Goal: Feedback & Contribution: Contribute content

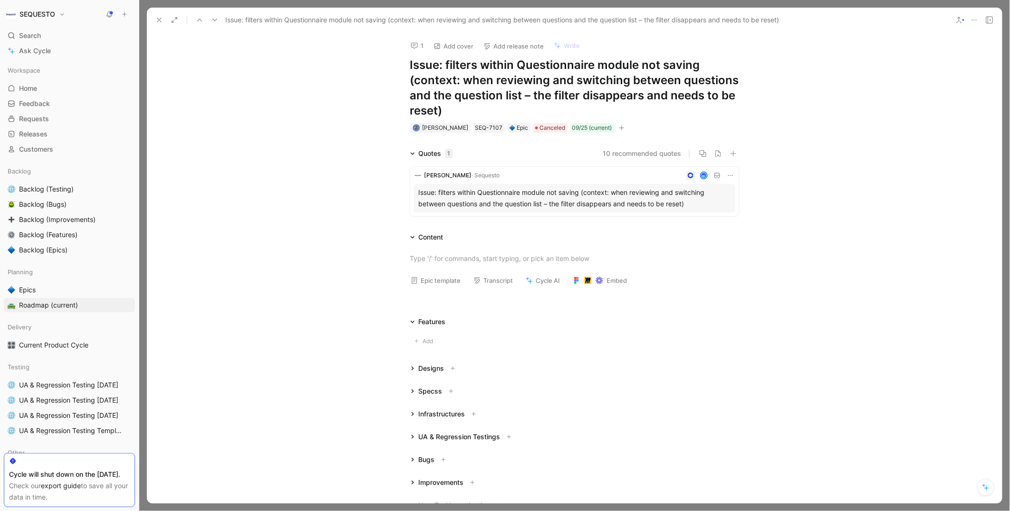
scroll to position [617, 0]
click at [158, 19] on use at bounding box center [159, 20] width 4 height 4
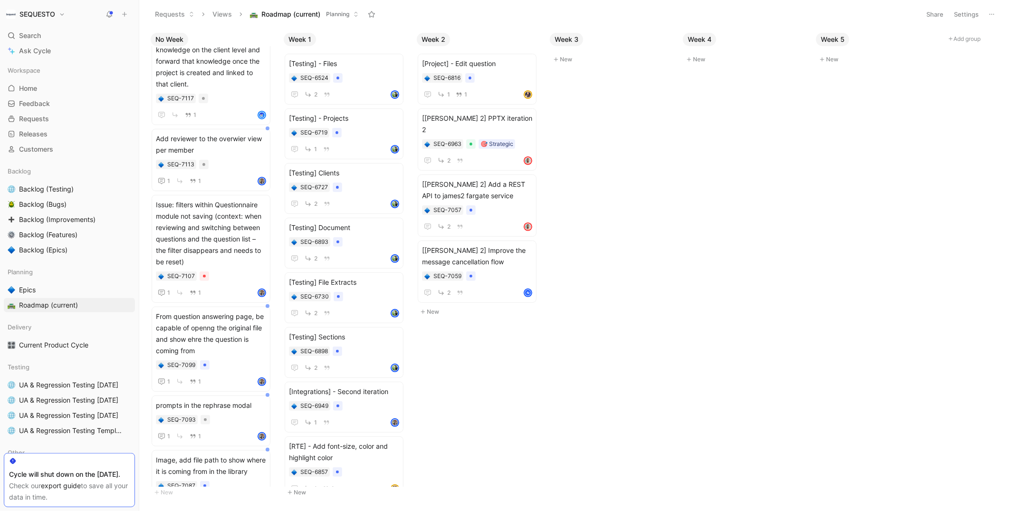
click at [124, 15] on icon at bounding box center [124, 14] width 7 height 7
click at [163, 15] on button "New feedback c" at bounding box center [188, 18] width 102 height 16
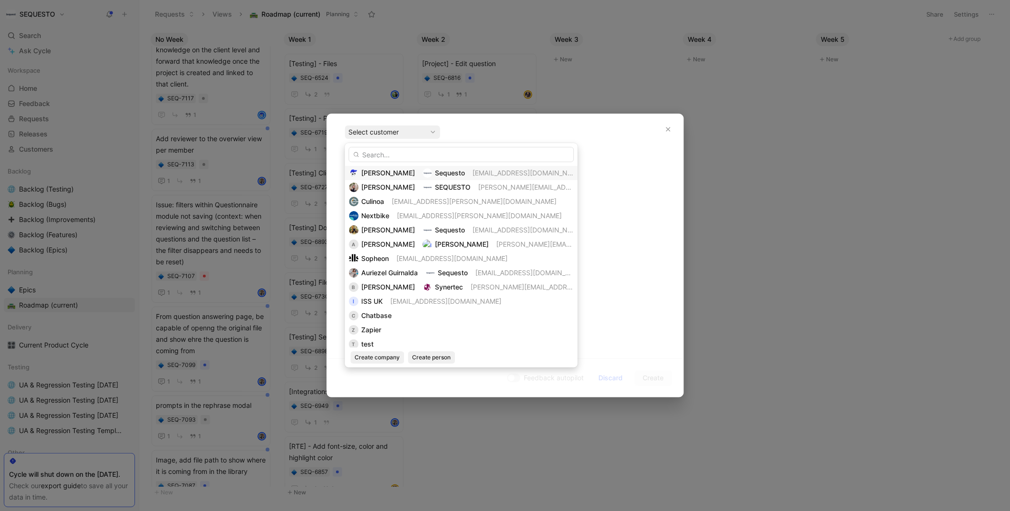
click at [381, 154] on input "text" at bounding box center [461, 154] width 225 height 15
click at [376, 169] on span "[PERSON_NAME]" at bounding box center [389, 173] width 54 height 8
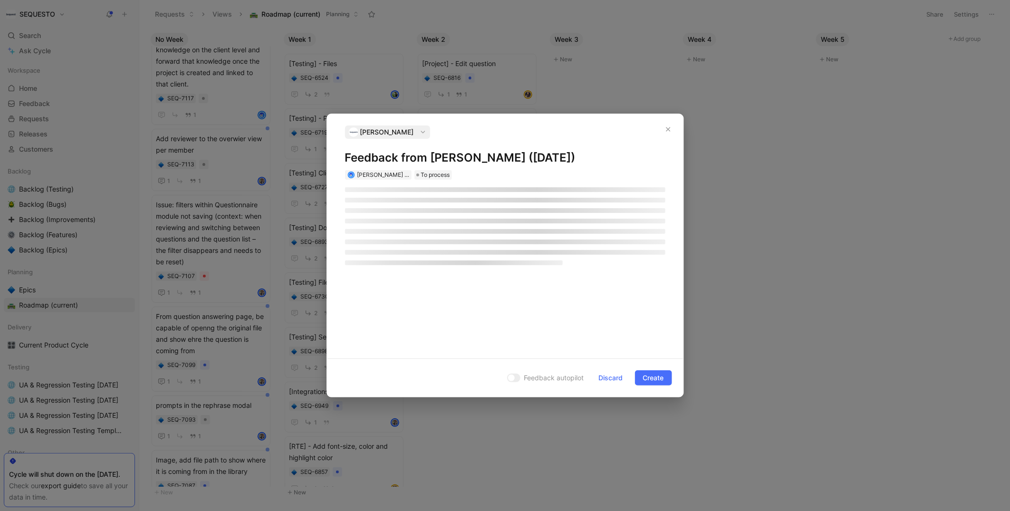
click at [374, 156] on h1 "Feedback from [PERSON_NAME] ([DATE])" at bounding box center [505, 157] width 320 height 15
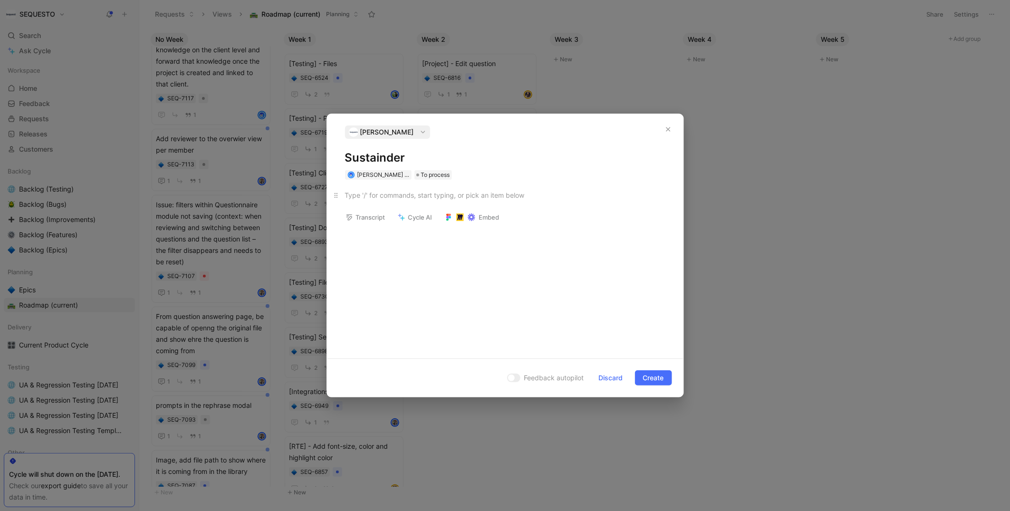
click at [377, 193] on div at bounding box center [505, 195] width 320 height 10
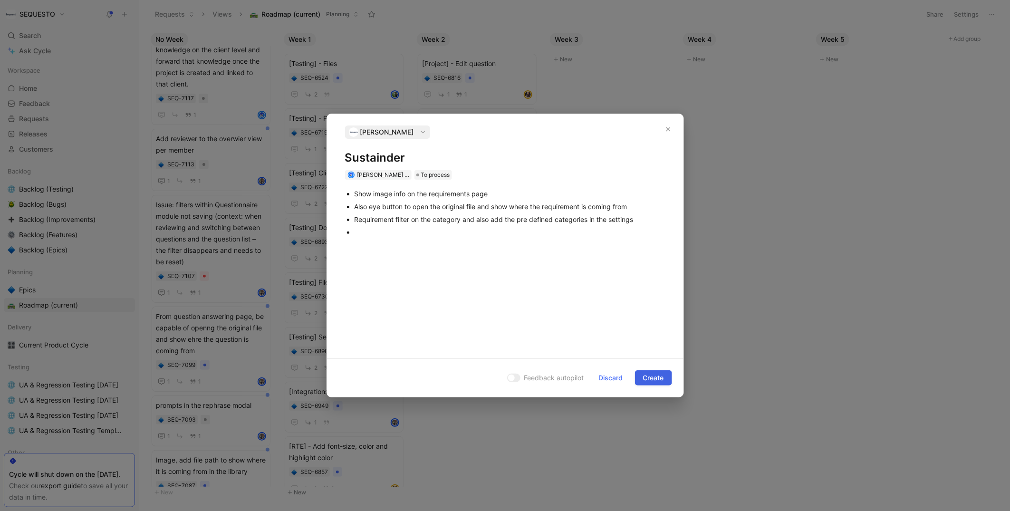
click at [645, 378] on span "Create" at bounding box center [653, 377] width 21 height 11
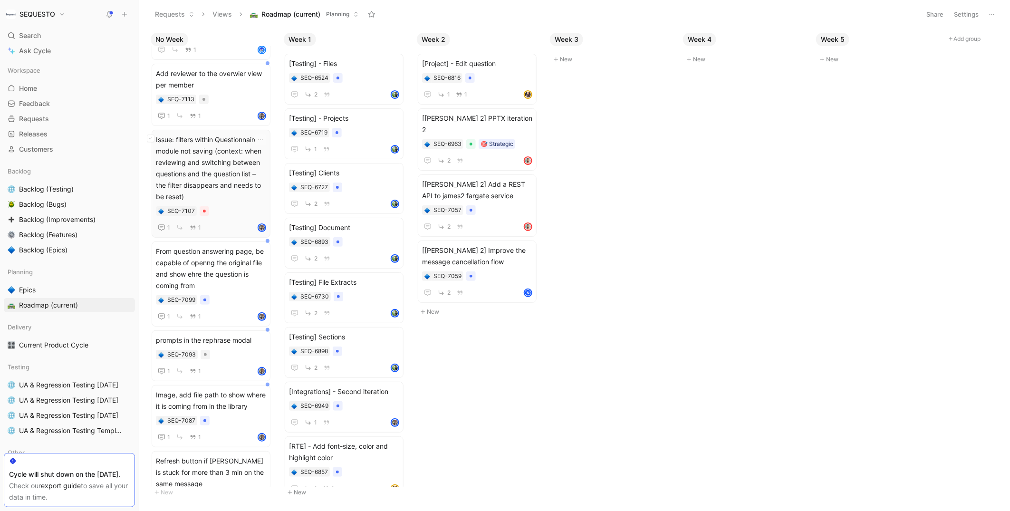
scroll to position [672, 0]
click at [202, 145] on span "Issue: filters within Questionnaire module not saving (context: when reviewing …" at bounding box center [211, 166] width 110 height 68
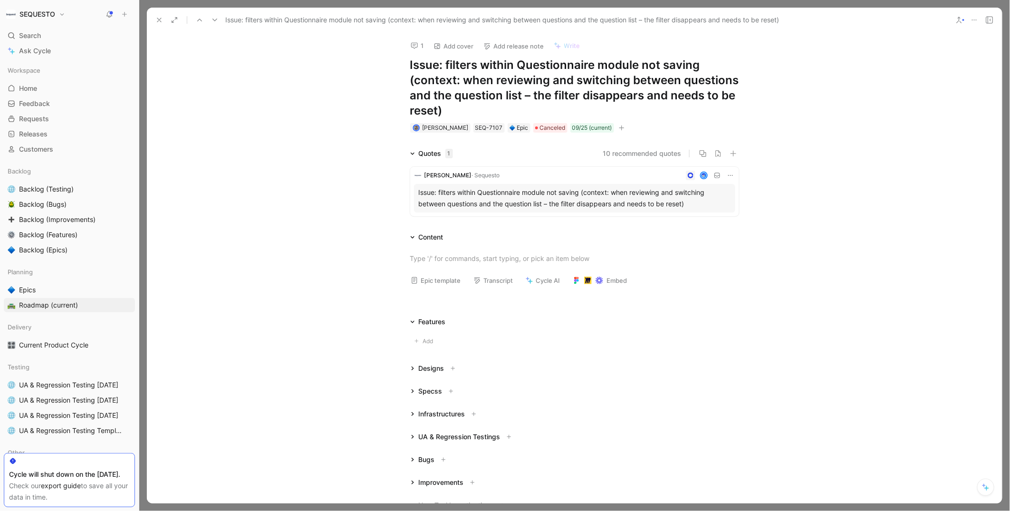
drag, startPoint x: 449, startPoint y: 116, endPoint x: 519, endPoint y: 63, distance: 87.7
click at [519, 63] on h1 "Issue: filters within Questionnaire module not saving (context: when reviewing …" at bounding box center [574, 87] width 329 height 61
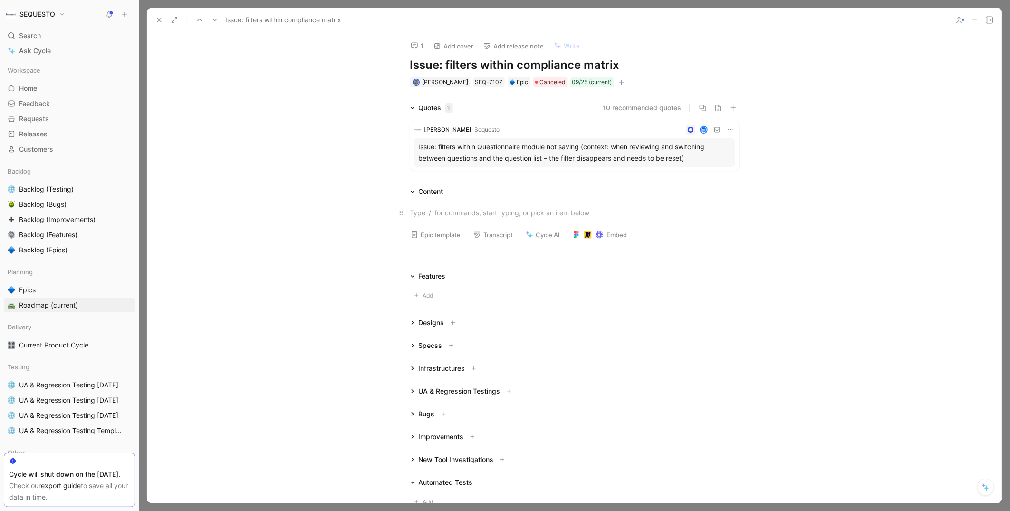
click at [445, 207] on p at bounding box center [574, 213] width 365 height 16
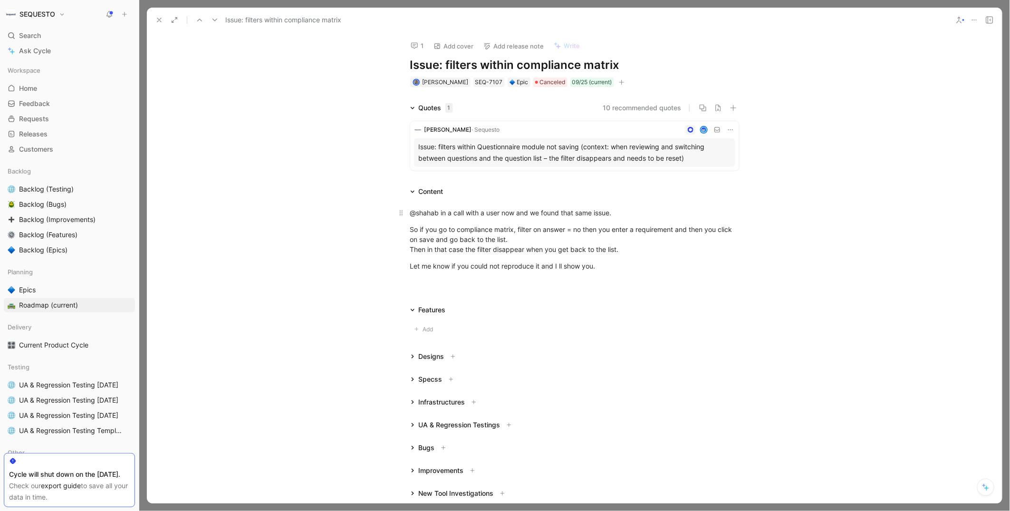
click at [439, 214] on div "@shahab in a call with a user now and we found that same issue." at bounding box center [574, 213] width 329 height 10
click at [443, 230] on span "[PERSON_NAME]" at bounding box center [469, 233] width 54 height 8
click at [540, 82] on span "Canceled" at bounding box center [553, 82] width 26 height 10
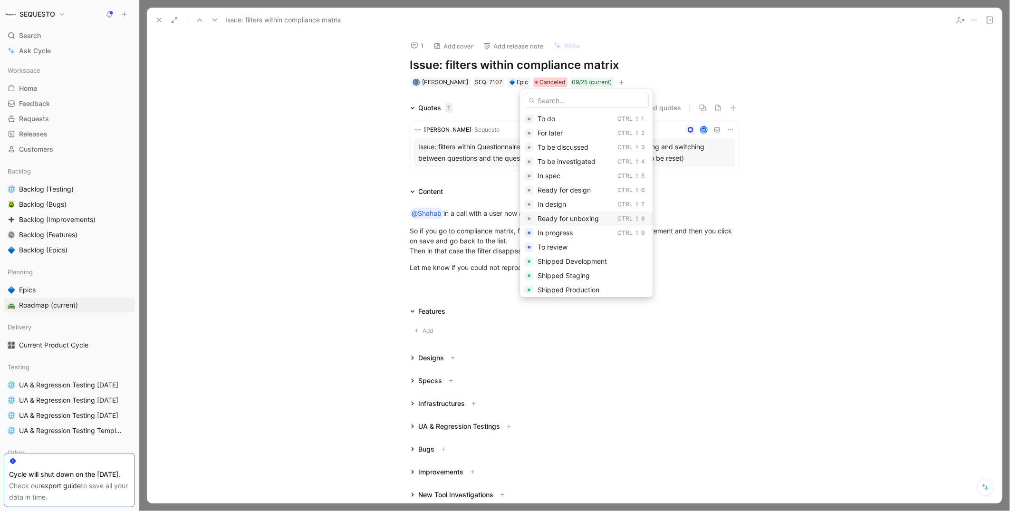
click at [560, 216] on span "Ready for unboxing" at bounding box center [567, 218] width 61 height 8
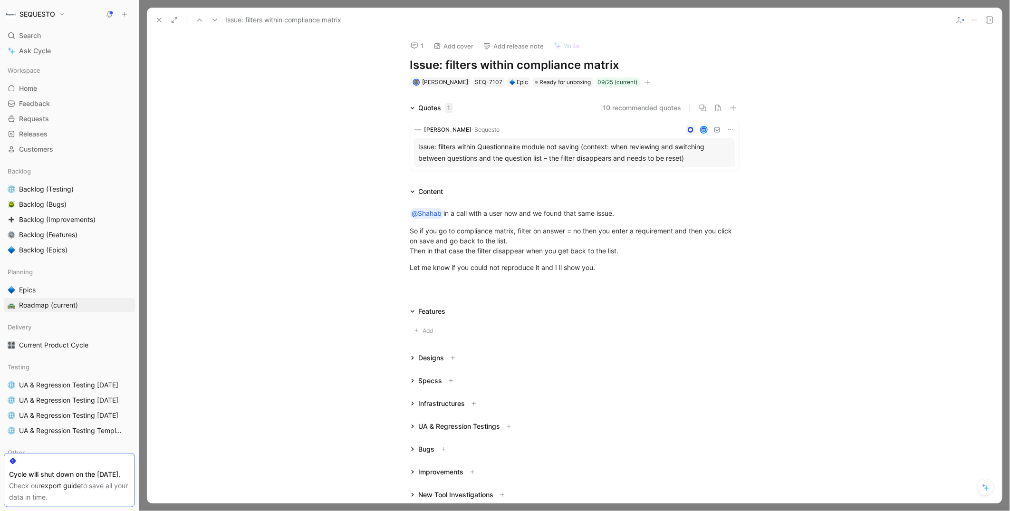
click at [158, 19] on use at bounding box center [159, 20] width 4 height 4
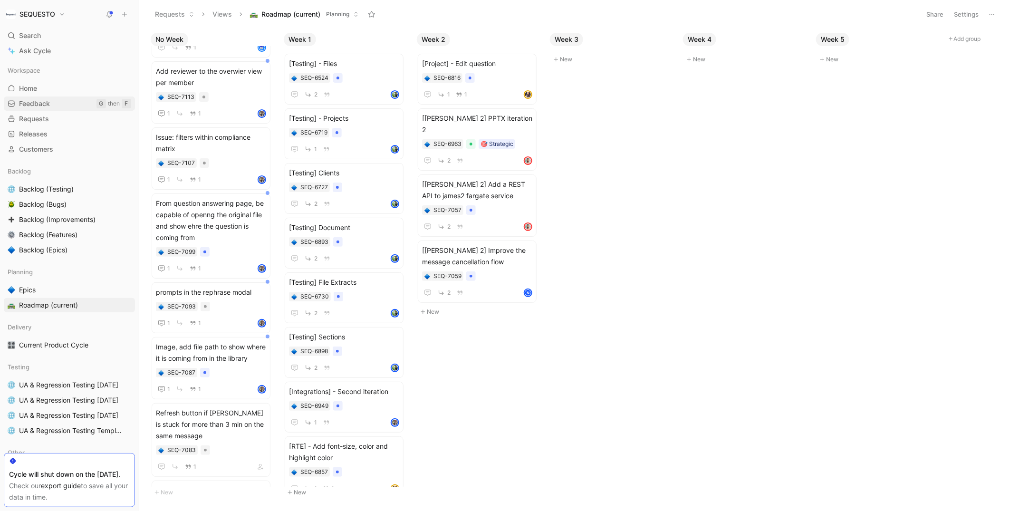
click at [34, 103] on span "Feedback" at bounding box center [34, 104] width 31 height 10
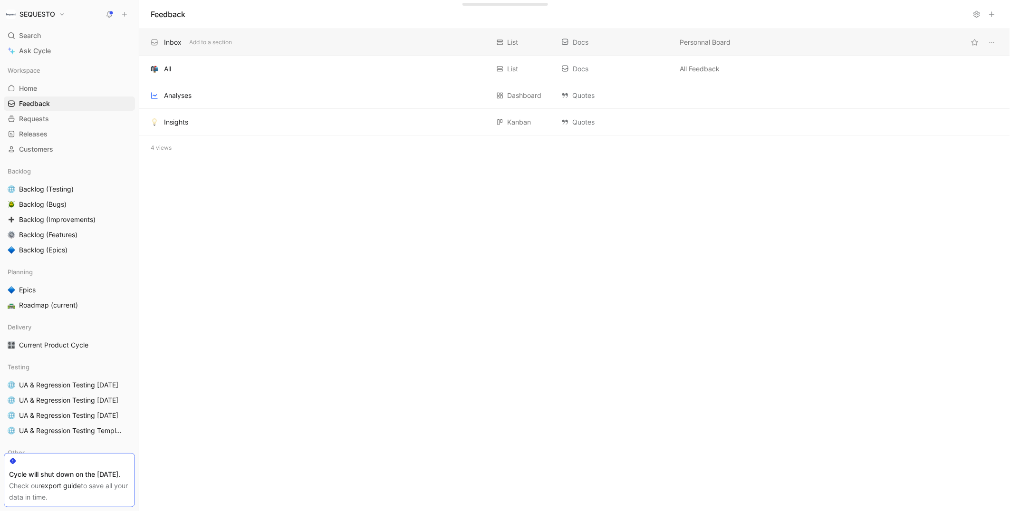
click at [172, 43] on div "Inbox" at bounding box center [173, 42] width 18 height 11
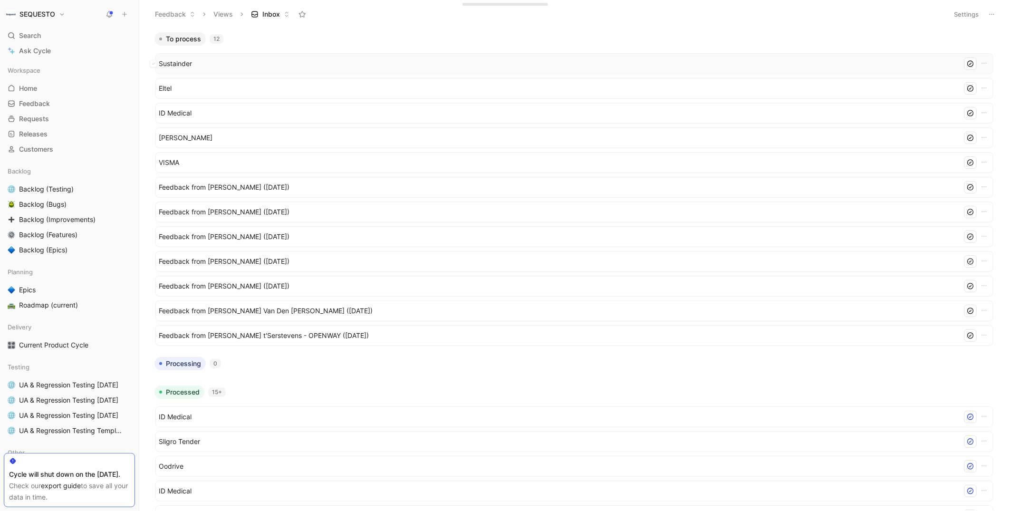
click at [177, 67] on span "Sustainder" at bounding box center [559, 63] width 800 height 11
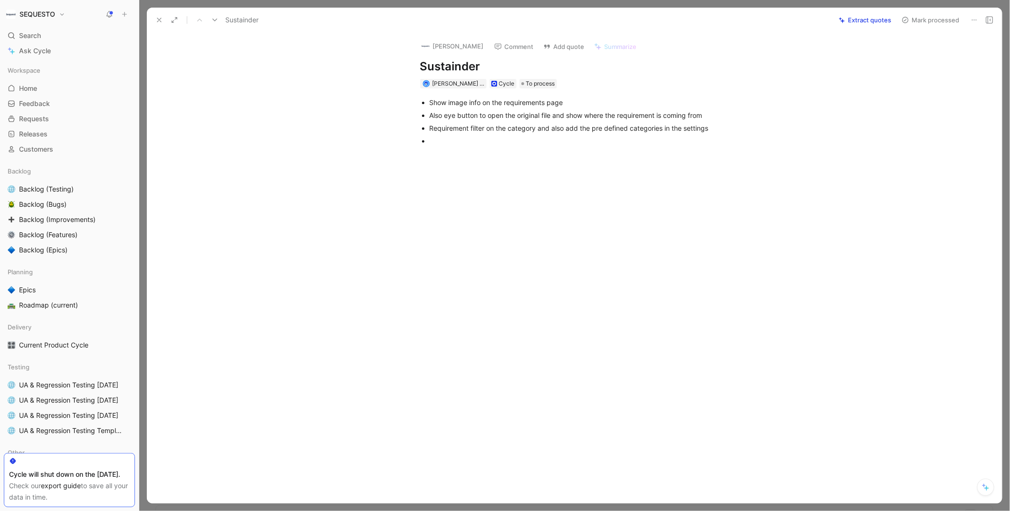
click at [445, 156] on div at bounding box center [584, 231] width 835 height 153
